Goal: Check status: Check status

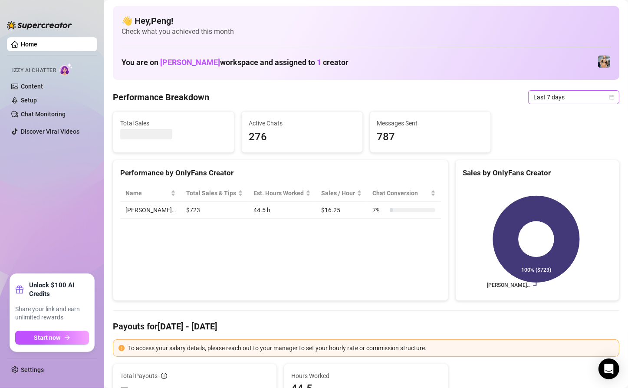
click at [609, 98] on icon "calendar" at bounding box center [611, 97] width 5 height 5
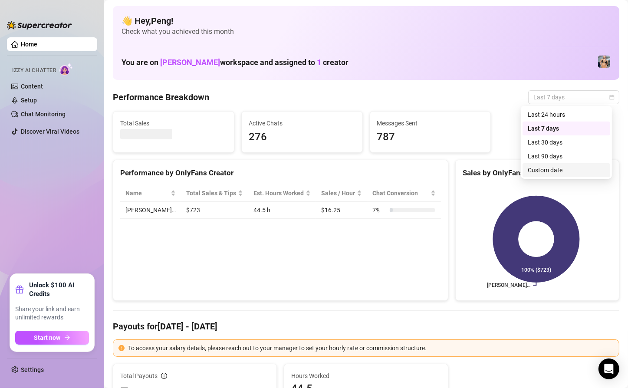
click at [564, 168] on div "Custom date" at bounding box center [566, 170] width 77 height 10
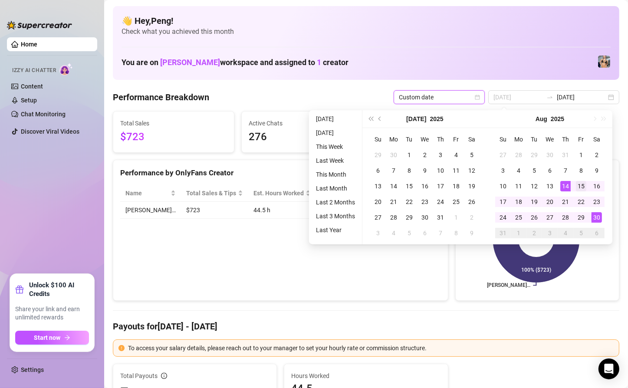
type input "[DATE]"
click at [574, 183] on td "15" at bounding box center [581, 186] width 16 height 16
click at [598, 216] on div "30" at bounding box center [596, 217] width 10 height 10
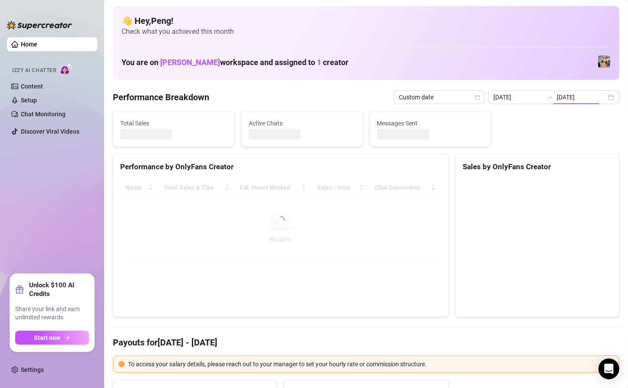
type input "[DATE]"
